Goal: Information Seeking & Learning: Learn about a topic

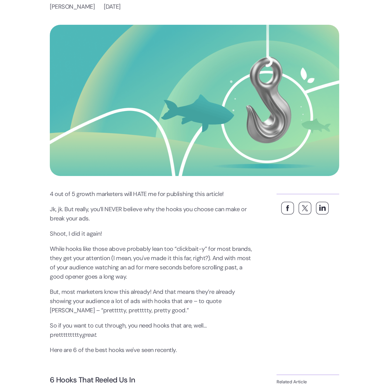
scroll to position [116, 0]
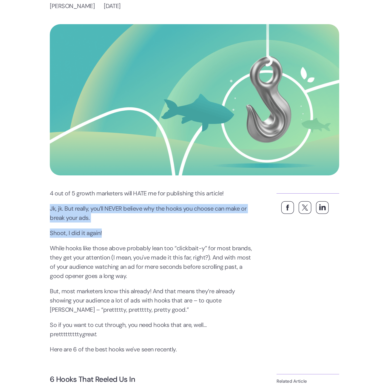
drag, startPoint x: 130, startPoint y: 212, endPoint x: 143, endPoint y: 236, distance: 27.1
click at [143, 236] on p "Shoot, I did it again!" at bounding box center [151, 232] width 203 height 9
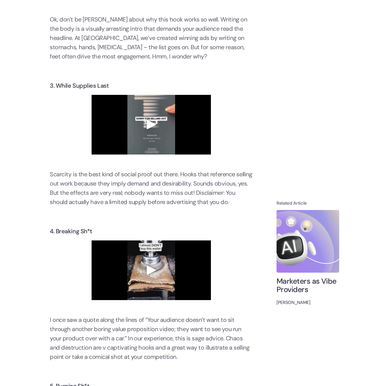
scroll to position [752, 0]
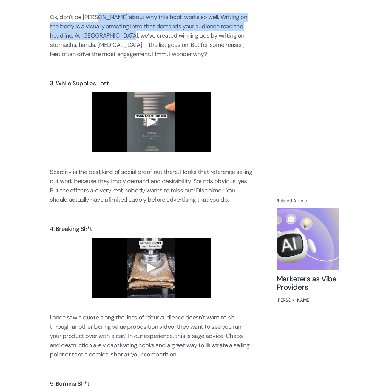
drag, startPoint x: 97, startPoint y: 251, endPoint x: 119, endPoint y: 264, distance: 25.6
click at [119, 59] on p "Ok, don’t be coy about why this hook works so well. Writing on the body is a vi…" at bounding box center [151, 36] width 203 height 46
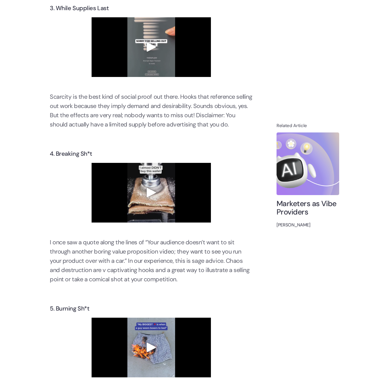
scroll to position [828, 0]
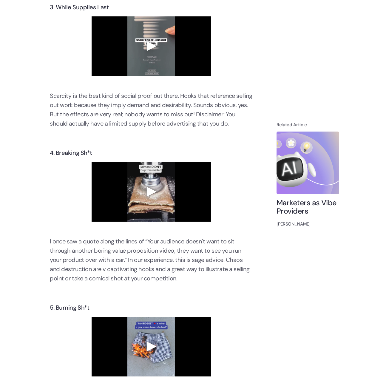
drag, startPoint x: 97, startPoint y: 188, endPoint x: 127, endPoint y: 206, distance: 35.0
drag, startPoint x: 135, startPoint y: 198, endPoint x: 96, endPoint y: 197, distance: 39.1
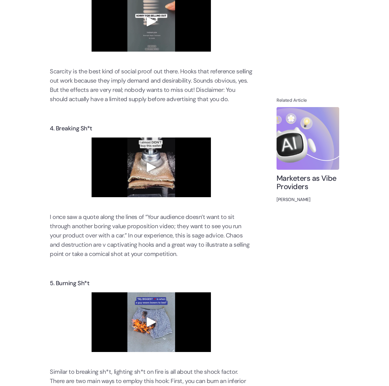
scroll to position [862, 0]
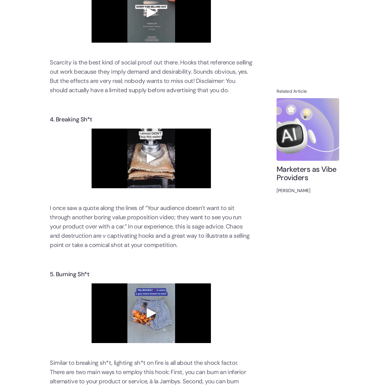
drag, startPoint x: 121, startPoint y: 163, endPoint x: 149, endPoint y: 172, distance: 29.6
drag, startPoint x: 129, startPoint y: 156, endPoint x: 152, endPoint y: 175, distance: 28.8
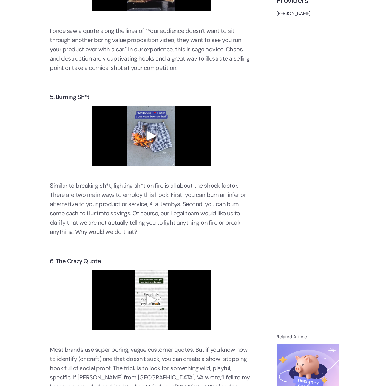
scroll to position [1040, 0]
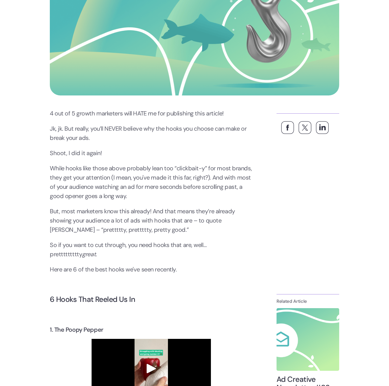
scroll to position [0, 0]
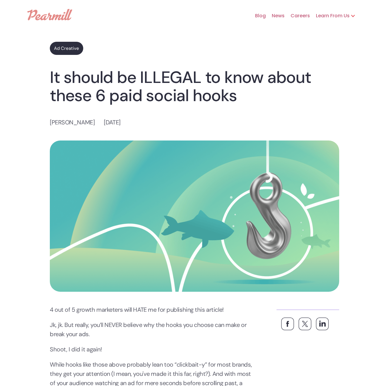
click at [42, 13] on img at bounding box center [49, 14] width 45 height 11
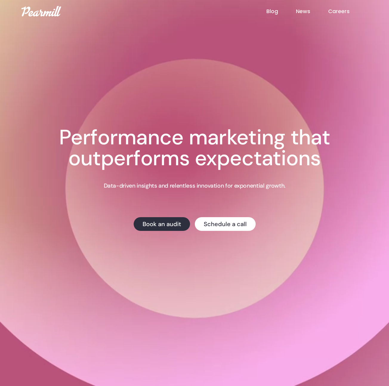
click at [275, 15] on link "Blog" at bounding box center [281, 11] width 30 height 8
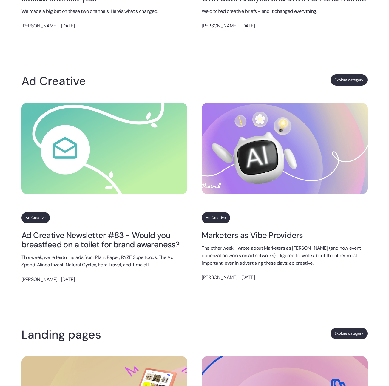
scroll to position [397, 0]
